Goal: Navigation & Orientation: Find specific page/section

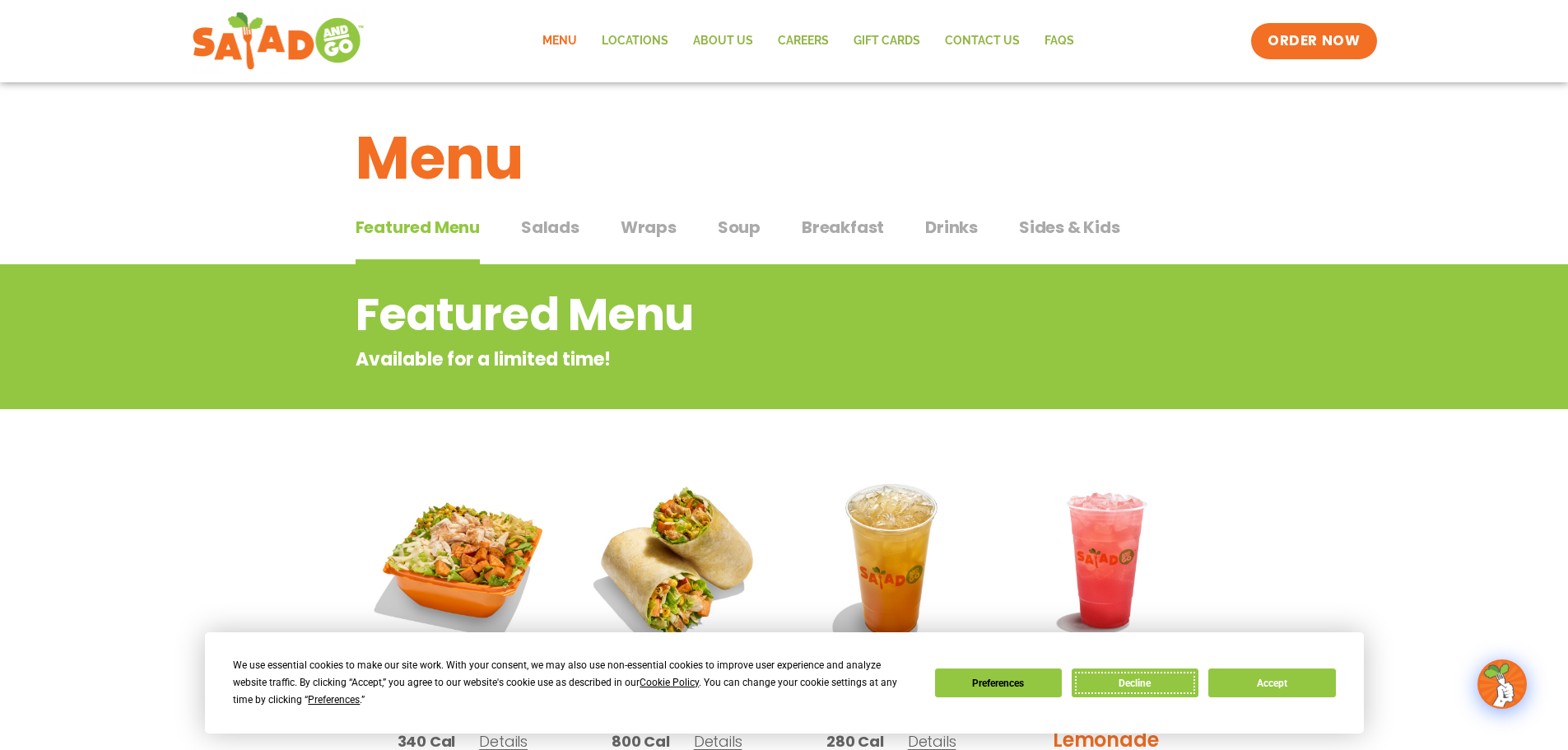
click at [1123, 682] on button "Decline" at bounding box center [1135, 683] width 127 height 28
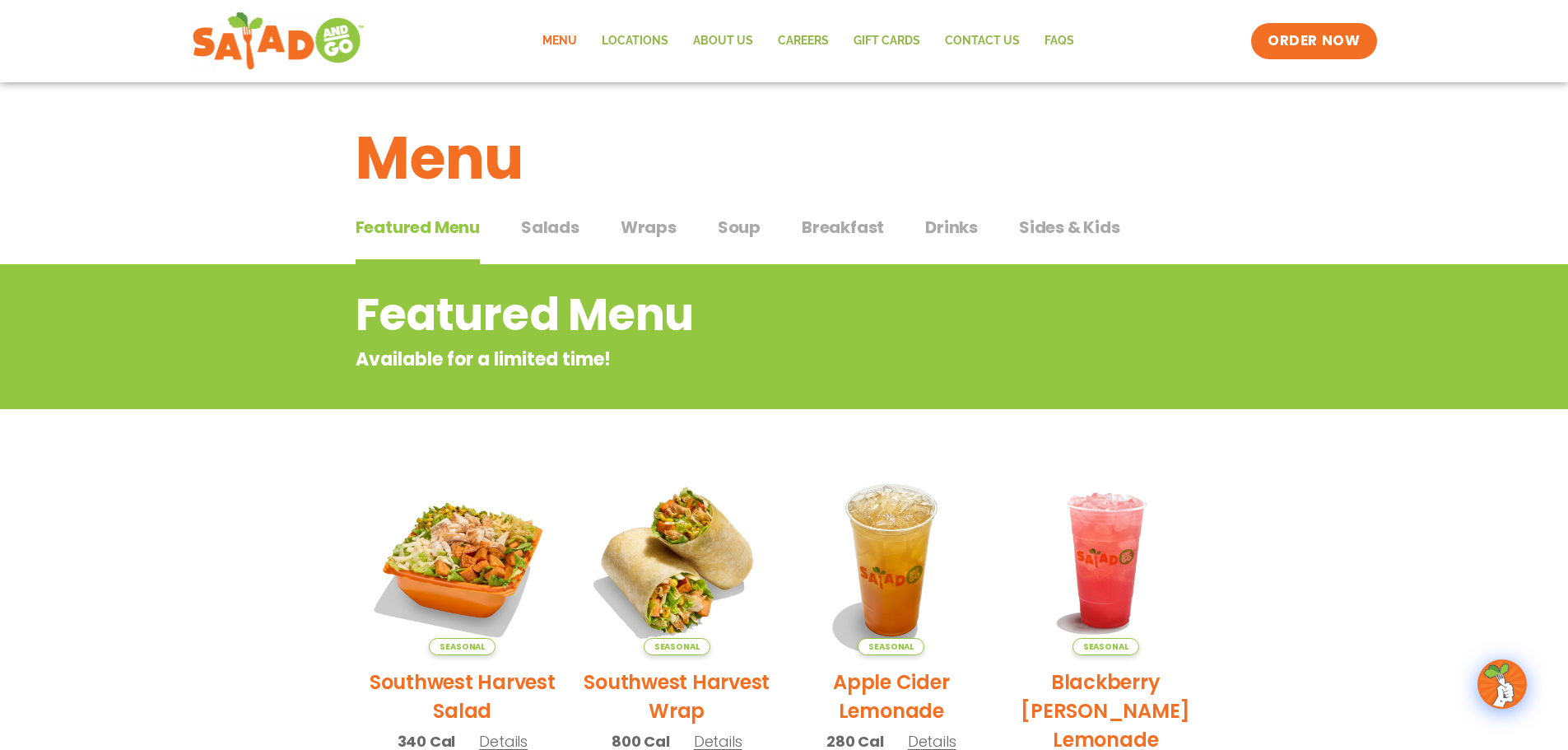
click at [541, 224] on span "Salads" at bounding box center [550, 227] width 59 height 25
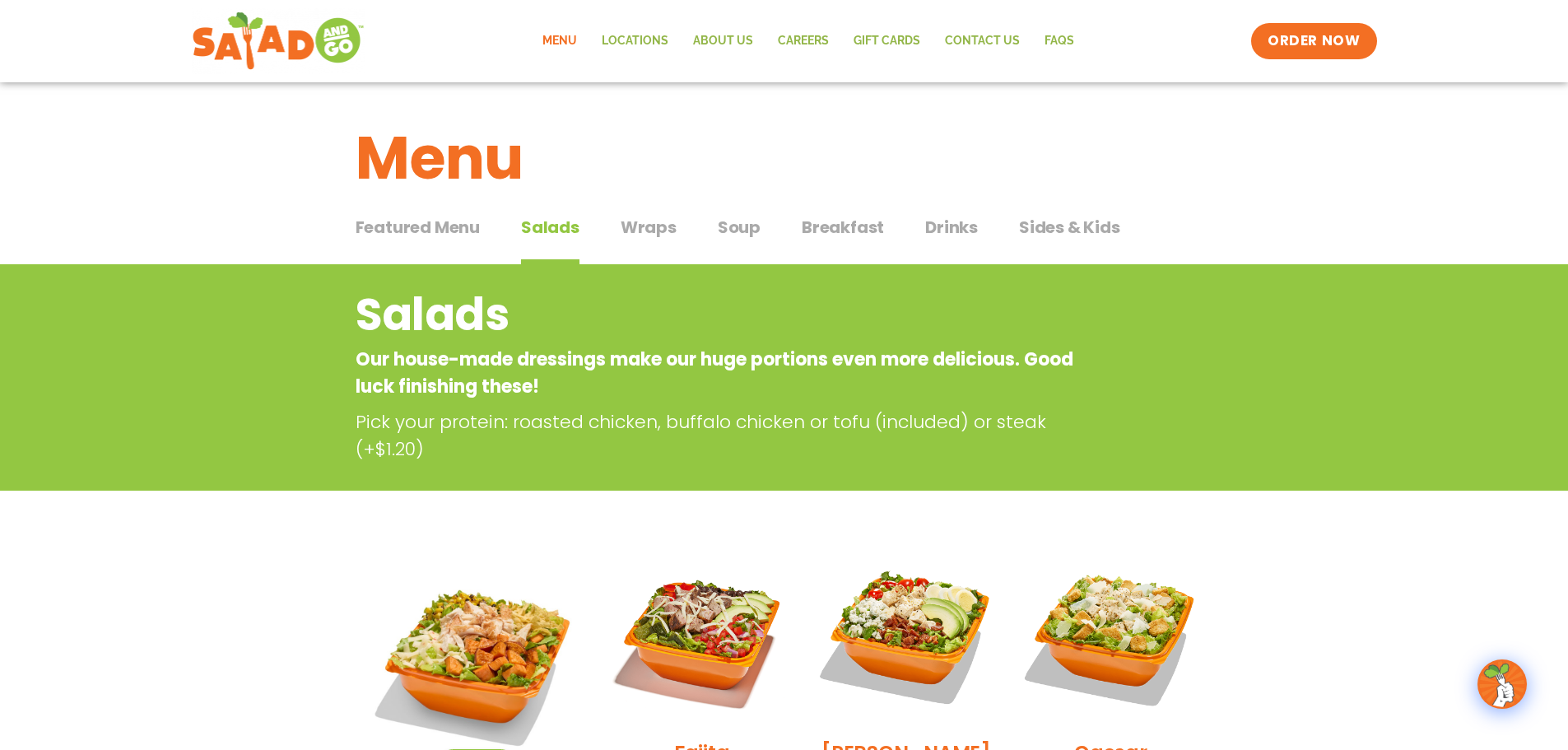
click at [670, 230] on span "Wraps" at bounding box center [648, 227] width 56 height 25
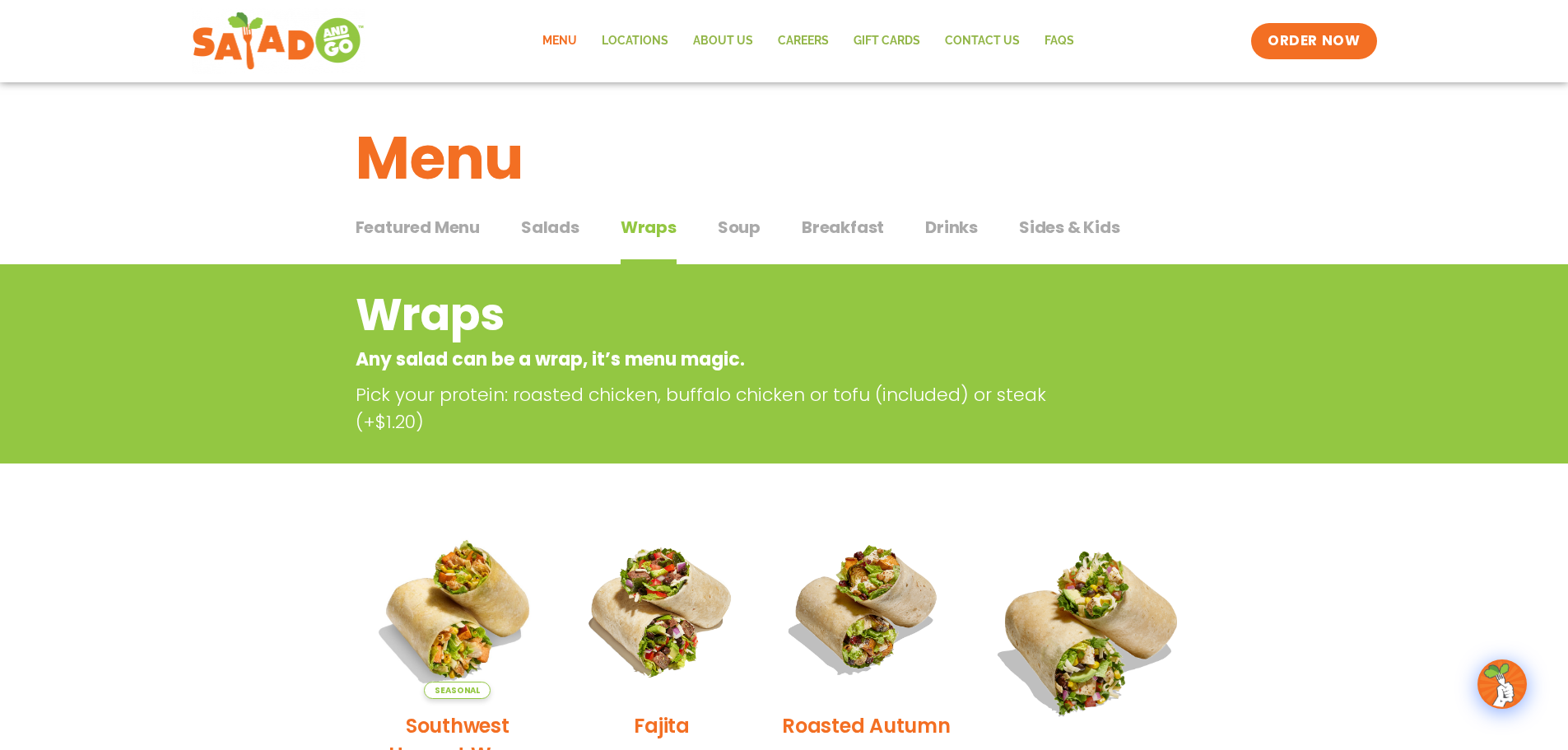
click at [748, 228] on span "Soup" at bounding box center [739, 227] width 43 height 25
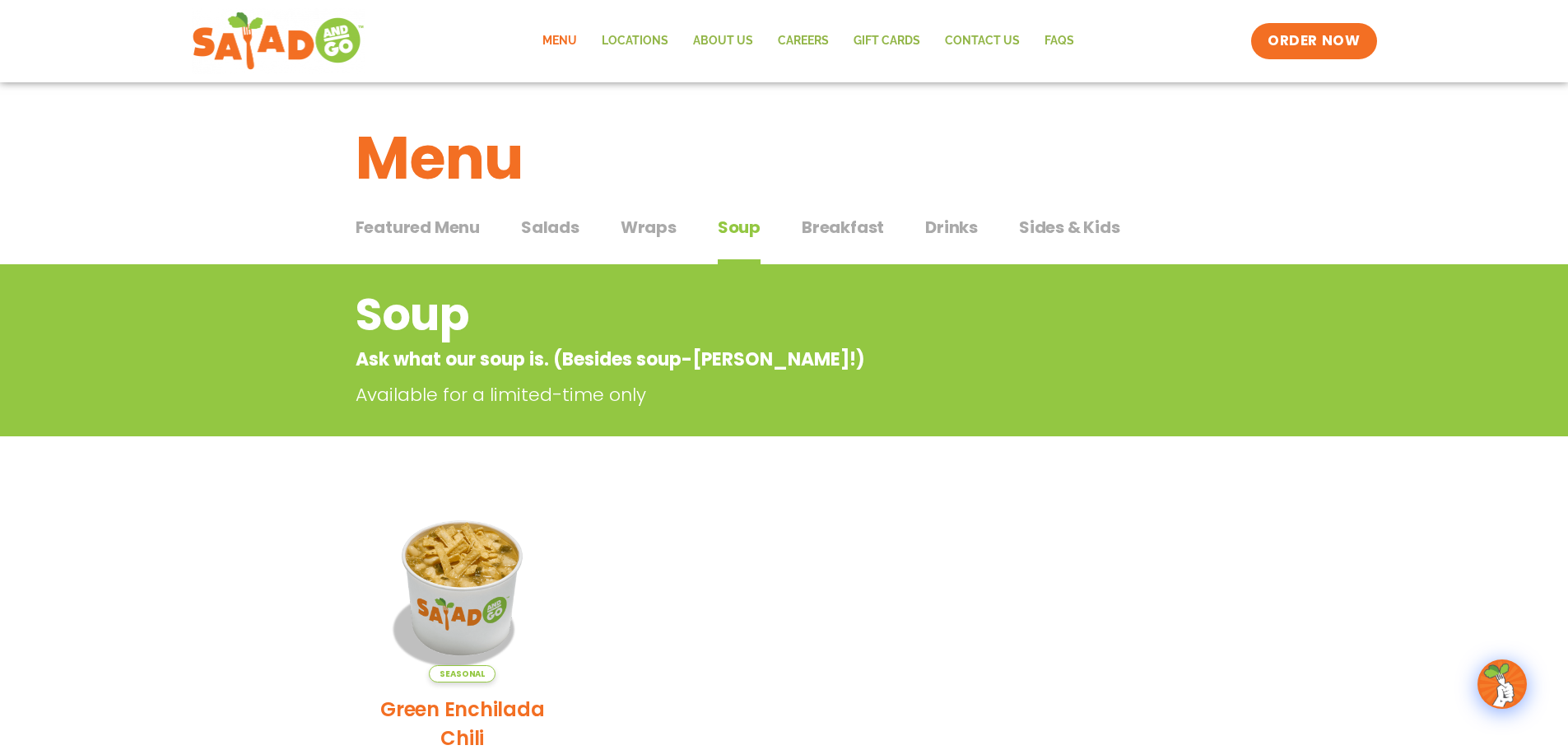
click at [829, 230] on span "Breakfast" at bounding box center [842, 227] width 83 height 25
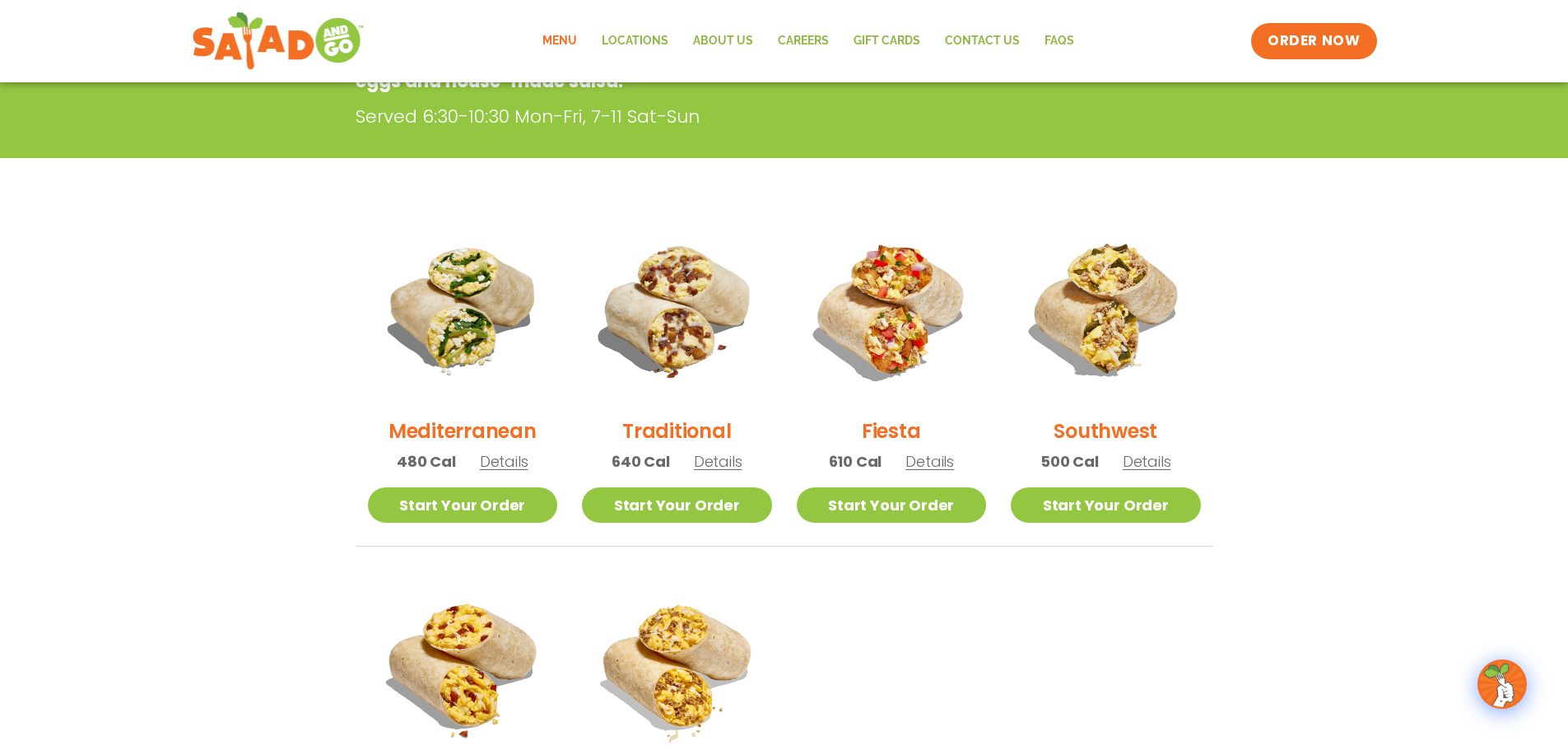
scroll to position [83, 0]
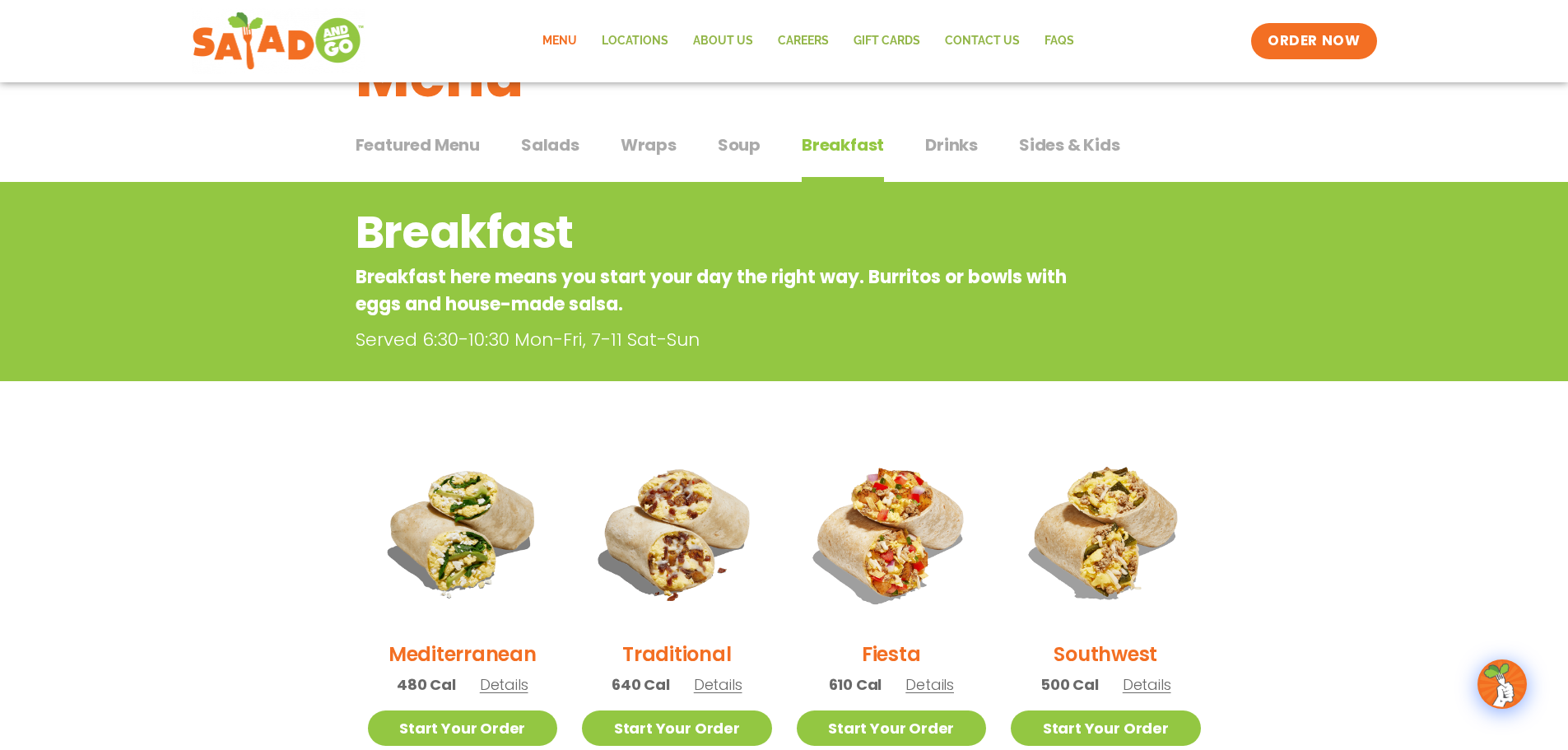
click at [1028, 143] on span "Sides & Kids" at bounding box center [1069, 145] width 101 height 25
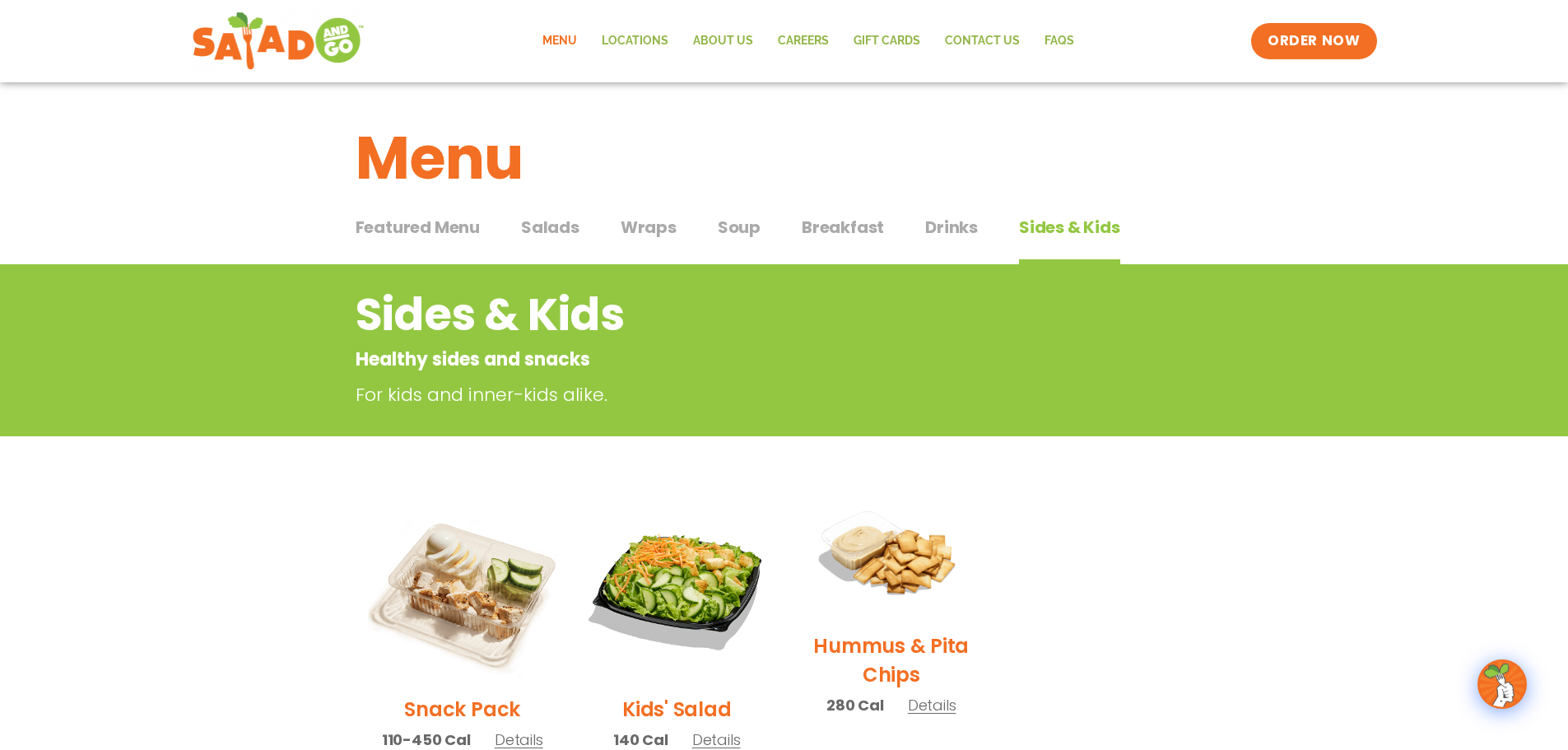
click at [962, 226] on span "Drinks" at bounding box center [951, 227] width 52 height 25
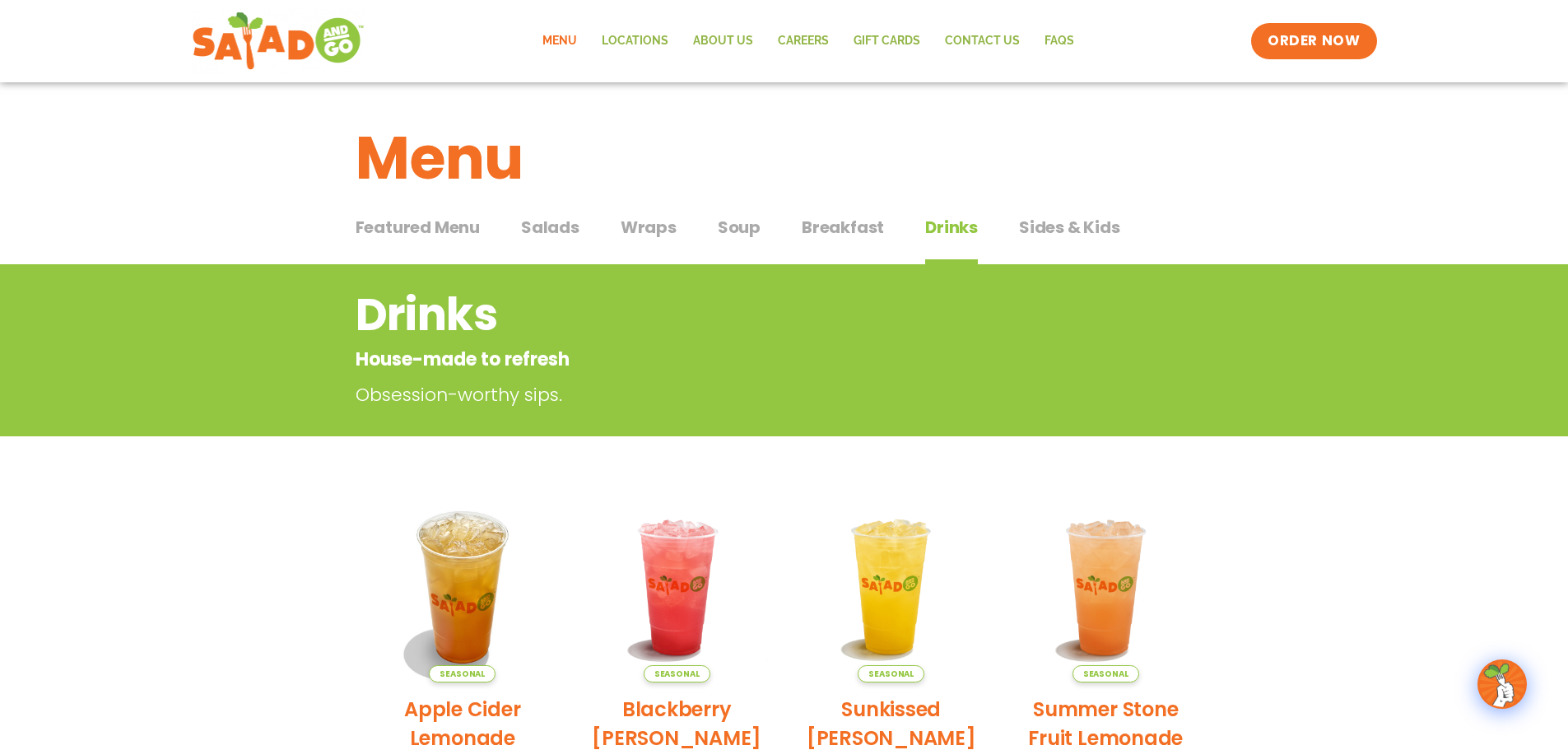
click at [558, 225] on span "Salads" at bounding box center [550, 227] width 59 height 25
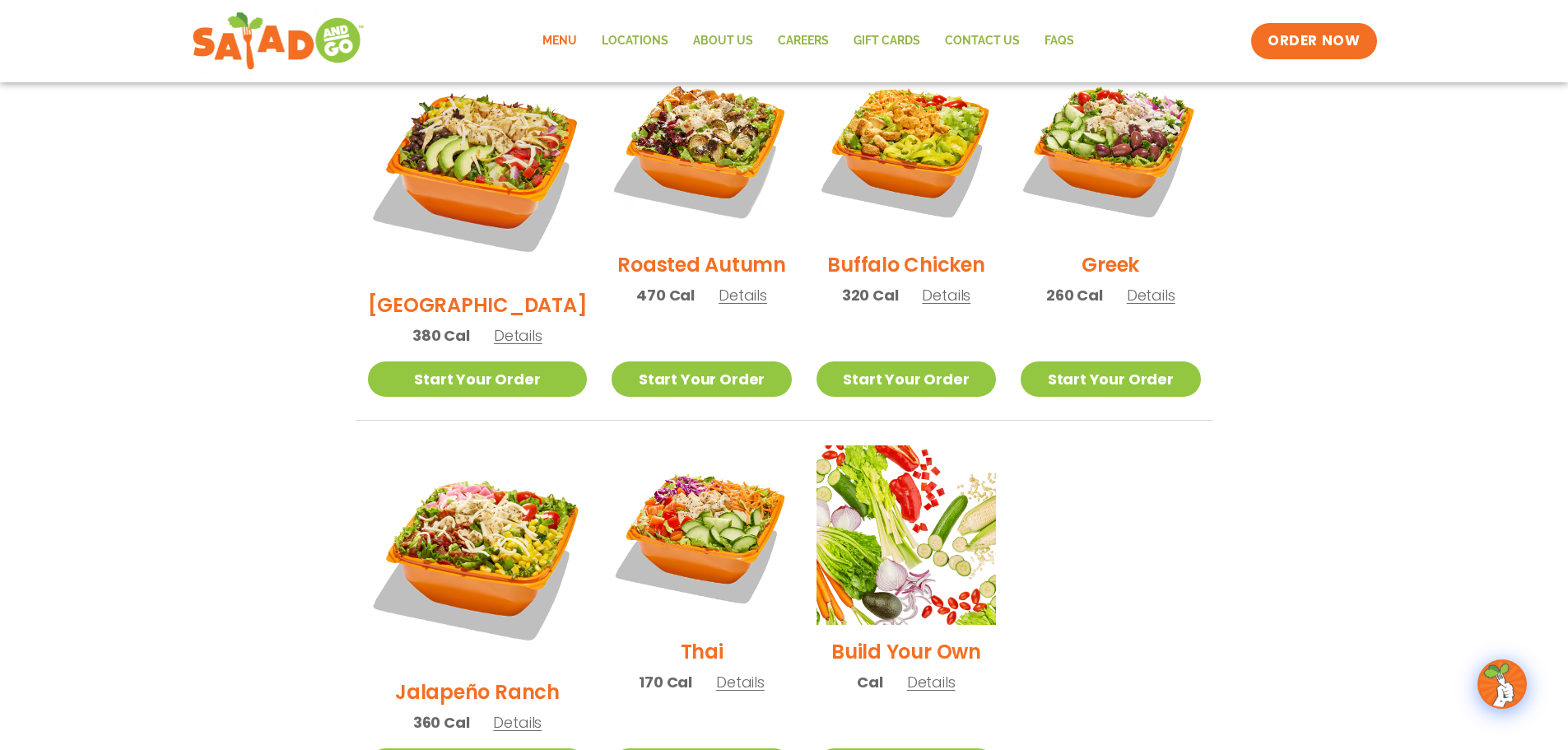
scroll to position [905, 0]
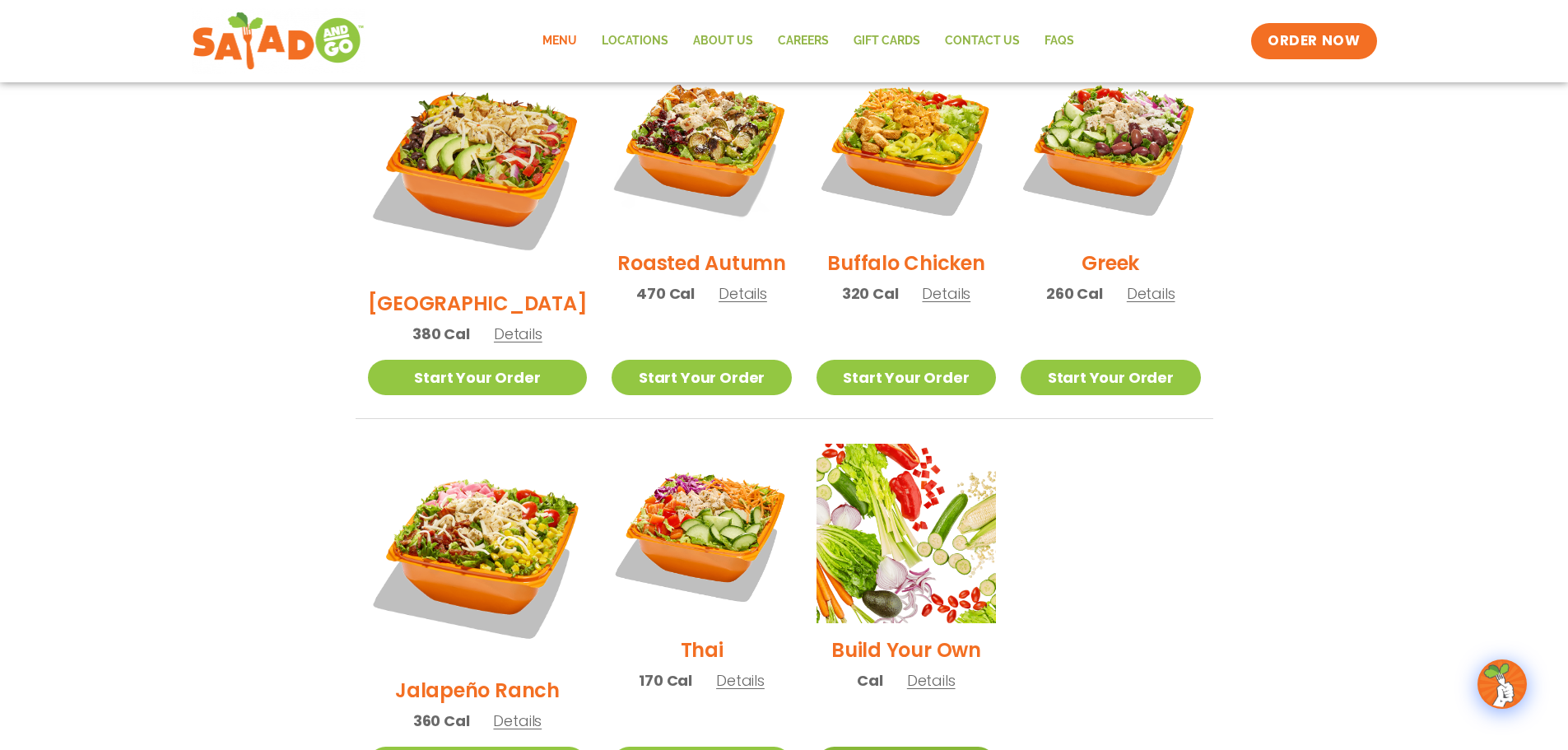
click at [889, 746] on link "Start Your Order" at bounding box center [906, 764] width 179 height 36
